Goal: Entertainment & Leisure: Browse casually

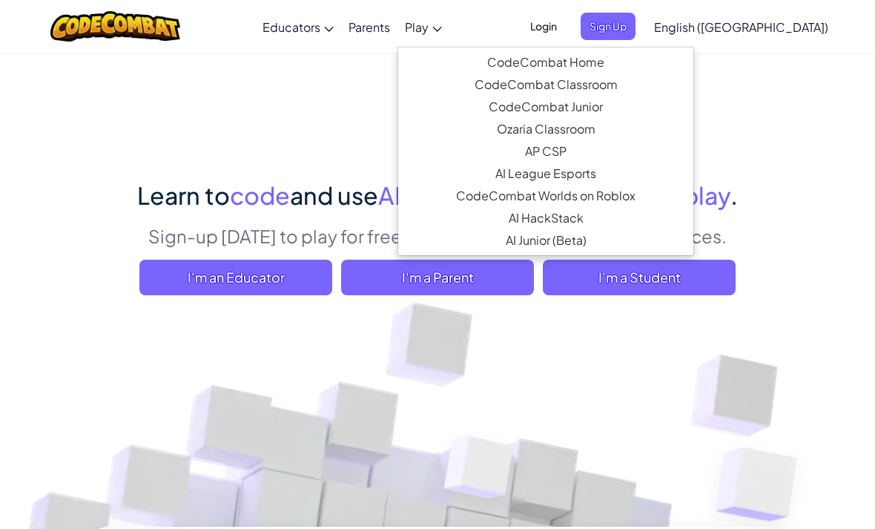
click at [429, 32] on span "Play" at bounding box center [417, 27] width 24 height 16
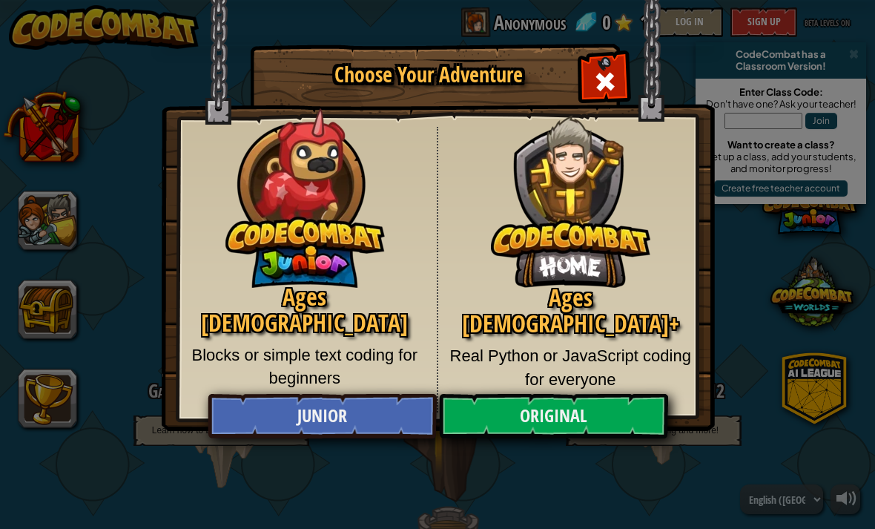
click at [595, 312] on h2 "Ages [DEMOGRAPHIC_DATA]+" at bounding box center [571, 311] width 243 height 52
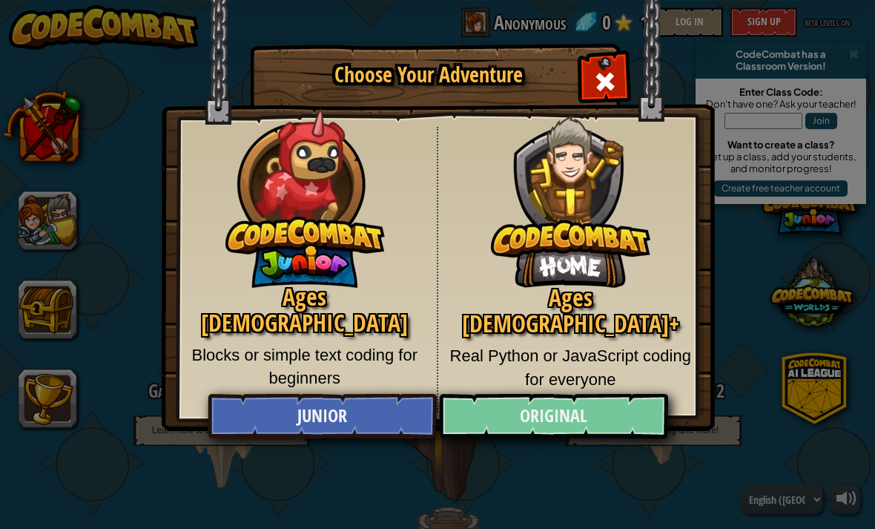
click at [547, 413] on link "Original" at bounding box center [553, 416] width 228 height 45
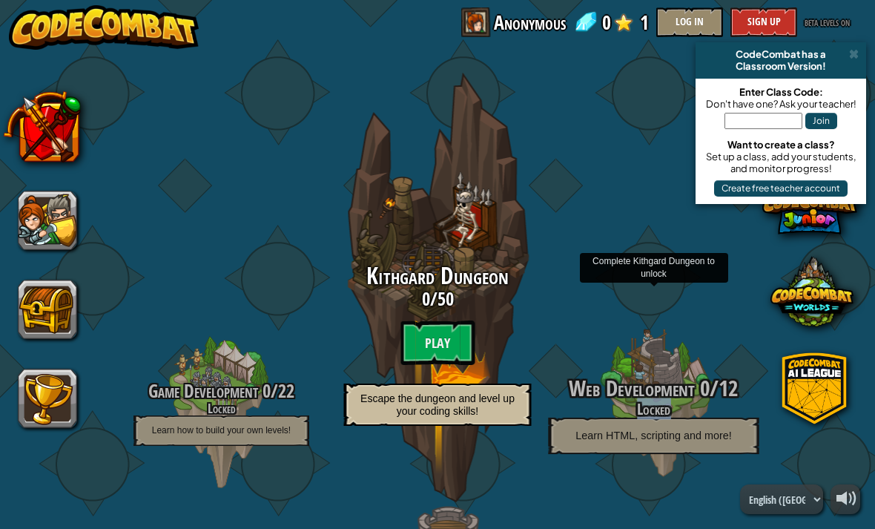
click at [547, 413] on h4 "Locked" at bounding box center [654, 409] width 282 height 17
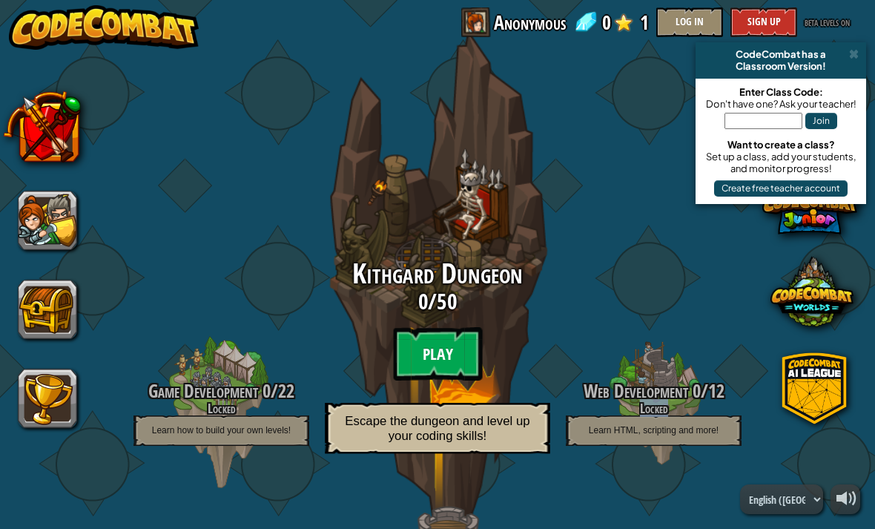
click at [434, 343] on btn "Play" at bounding box center [437, 353] width 89 height 53
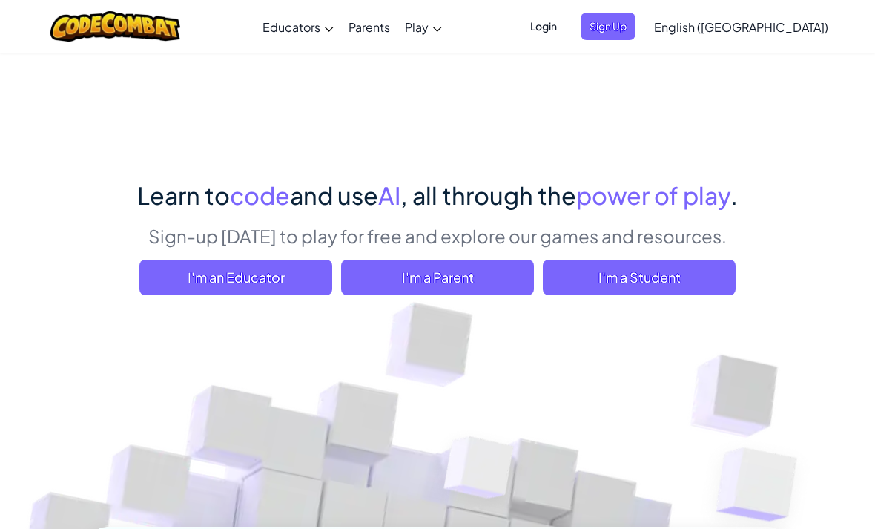
click at [105, 1] on div at bounding box center [115, 26] width 152 height 53
